Goal: Navigation & Orientation: Find specific page/section

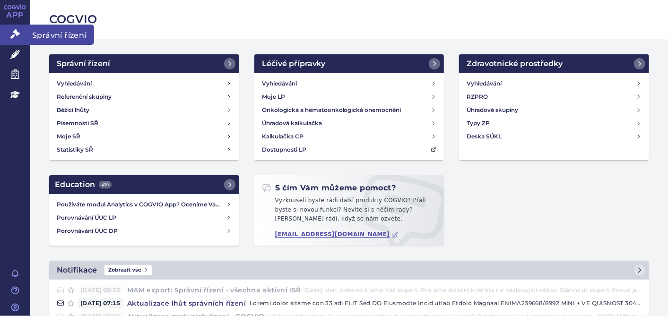
click at [10, 25] on link "Správní řízení" at bounding box center [15, 35] width 30 height 20
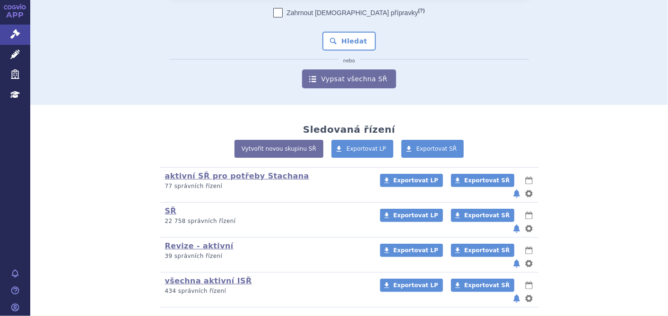
scroll to position [97, 0]
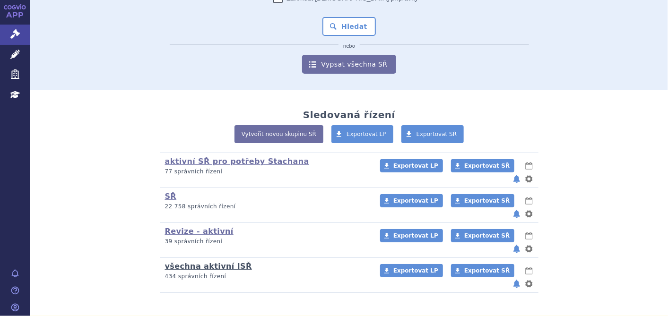
click at [203, 262] on link "všechna aktivní ISŘ" at bounding box center [208, 266] width 87 height 9
